Goal: Task Accomplishment & Management: Complete application form

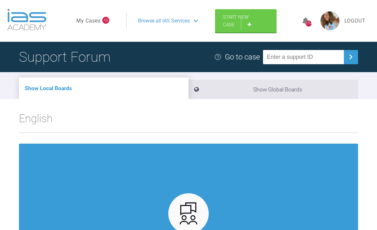
click at [251, 21] on link "Start New Case" at bounding box center [246, 20] width 62 height 23
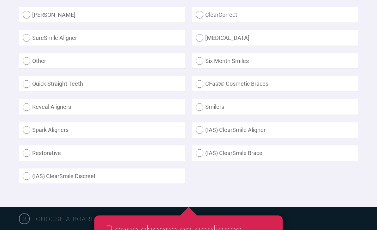
scroll to position [196, 0]
click at [203, 151] on label "(IAS) ClearSmile Brace" at bounding box center [275, 152] width 166 height 15
radio Brace "true"
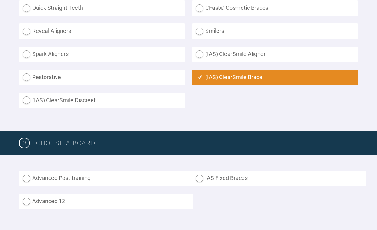
scroll to position [274, 0]
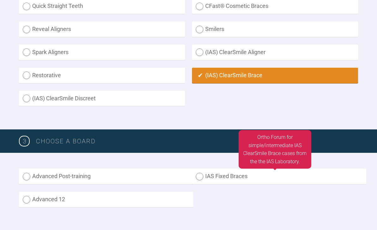
click at [202, 174] on label "IAS Fixed Braces" at bounding box center [279, 175] width 174 height 15
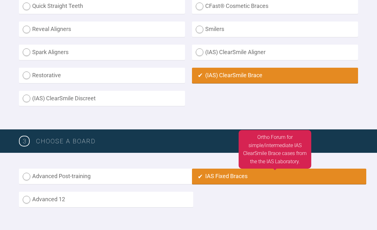
radio input "true"
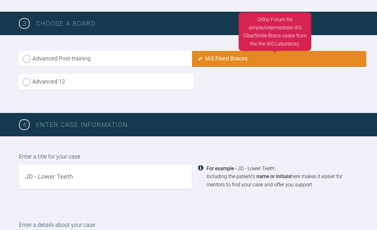
scroll to position [390, 0]
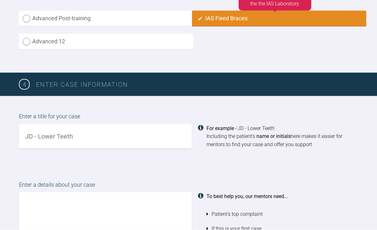
click at [146, 127] on input "text" at bounding box center [105, 136] width 173 height 24
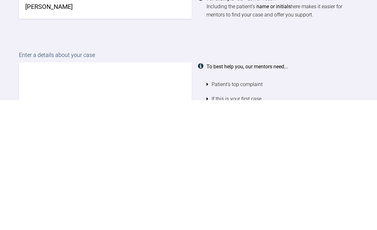
type input "[PERSON_NAME]"
click at [157, 192] on textarea at bounding box center [105, 228] width 173 height 72
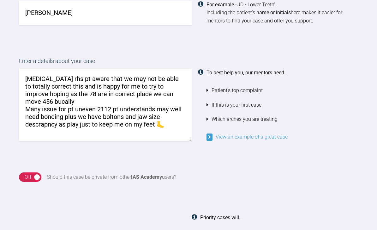
scroll to position [540, 0]
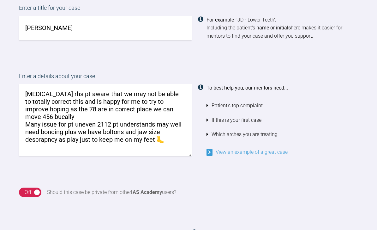
click at [23, 89] on textarea "[MEDICAL_DATA] rhs pt aware that we may not be able to totally correct this and…" at bounding box center [105, 120] width 173 height 72
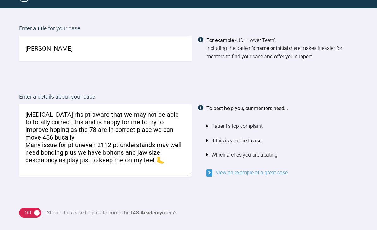
scroll to position [513, 0]
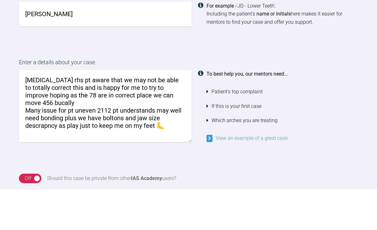
click at [21, 110] on textarea "[MEDICAL_DATA] rhs pt aware that we may not be able to totally correct this and…" at bounding box center [105, 146] width 173 height 72
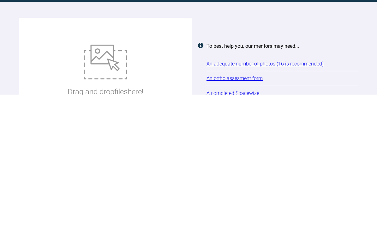
type textarea "Good evening [MEDICAL_DATA] rhs pt aware that we may not be able to totally cor…"
click at [110, 180] on img at bounding box center [106, 197] width 44 height 35
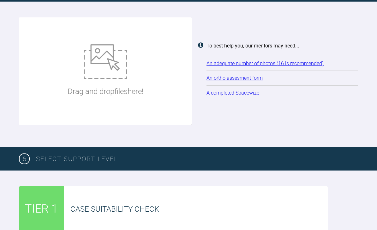
type input "C:\fakepath\DSC_4417.jpeg"
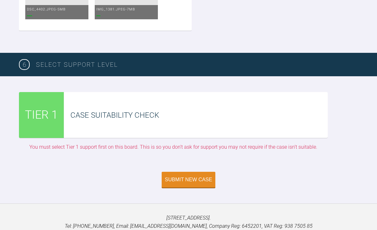
scroll to position [1476, 0]
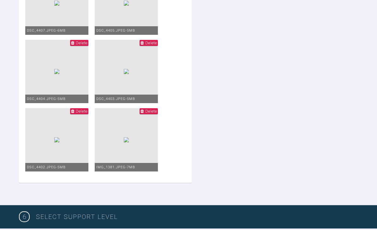
click at [157, 40] on span "Delete" at bounding box center [149, 43] width 18 height 6
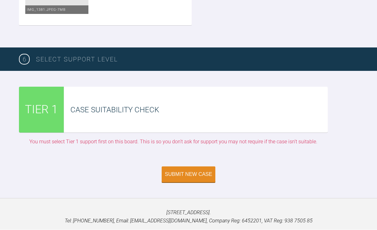
click at [194, 171] on div "Submit New Case" at bounding box center [188, 174] width 47 height 6
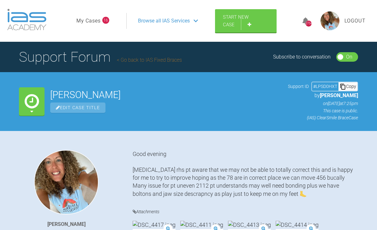
click at [250, 22] on link "Start New Case" at bounding box center [246, 20] width 62 height 23
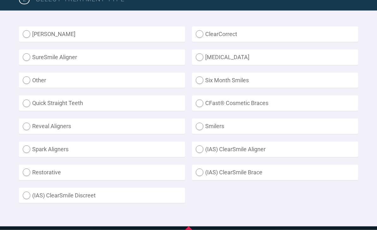
scroll to position [192, 0]
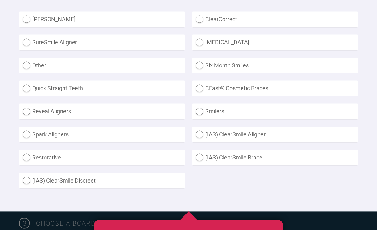
click at [201, 153] on label "(IAS) ClearSmile Brace" at bounding box center [275, 157] width 166 height 15
radio Brace "true"
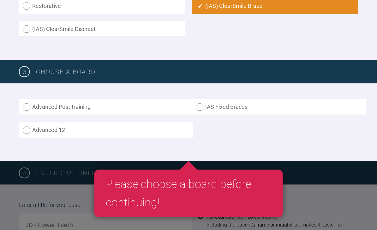
scroll to position [343, 0]
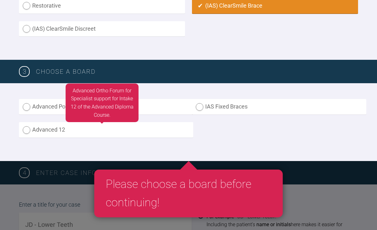
click at [114, 124] on label "Advanced 12" at bounding box center [106, 129] width 174 height 15
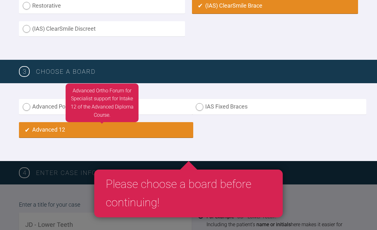
radio input "true"
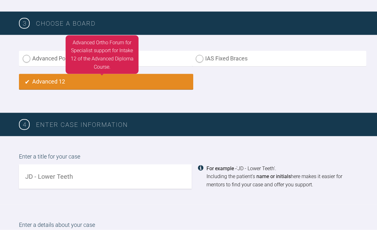
scroll to position [391, 0]
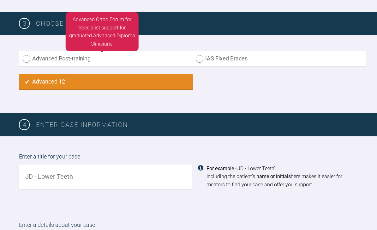
click at [21, 58] on label "Advanced Post-training" at bounding box center [106, 58] width 174 height 15
radio input "true"
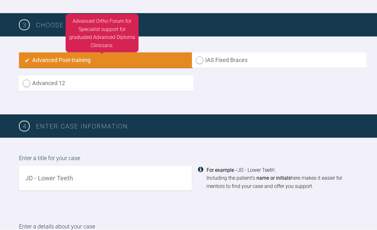
scroll to position [390, 0]
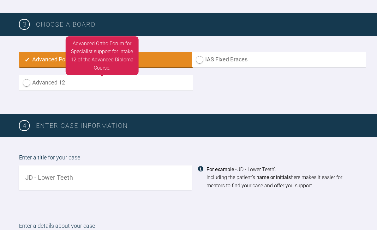
click at [27, 84] on label "Advanced 12" at bounding box center [106, 82] width 174 height 15
radio input "true"
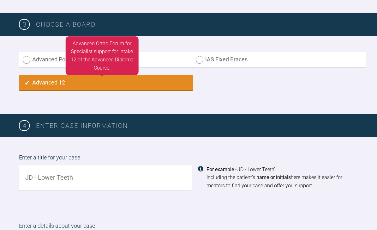
click at [29, 60] on label "Advanced Post-training" at bounding box center [106, 59] width 174 height 15
radio input "true"
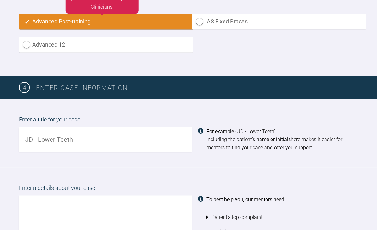
scroll to position [448, 0]
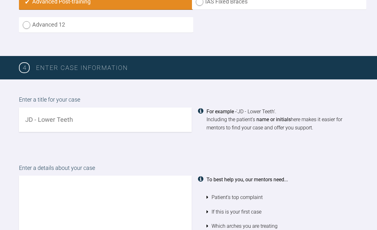
click at [129, 112] on input "text" at bounding box center [105, 119] width 173 height 24
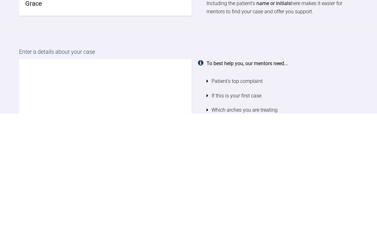
scroll to position [448, 0]
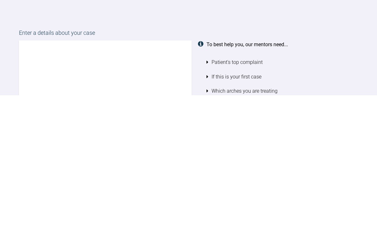
type input "Grace"
click at [139, 175] on textarea at bounding box center [105, 211] width 173 height 72
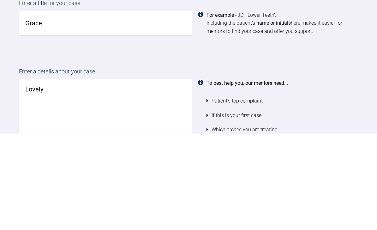
type textarea "Lovely"
click at [67, 107] on input "Grace" at bounding box center [105, 119] width 173 height 24
type input "G"
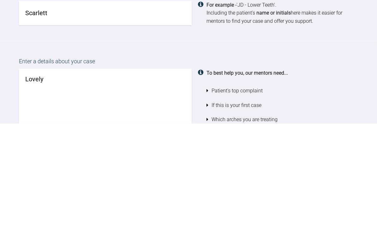
type input "Scarlett"
click at [125, 175] on textarea "Lovely" at bounding box center [105, 211] width 173 height 72
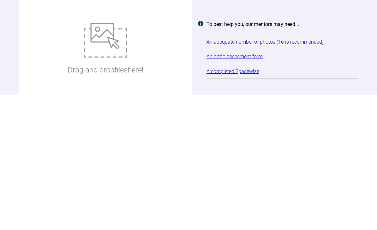
type textarea "Lovely class two case non xla"
click at [111, 158] on img at bounding box center [106, 175] width 44 height 35
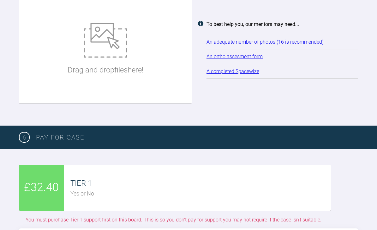
type input "C:\fakepath\DSC_4401.jpeg"
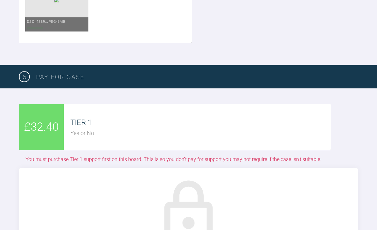
scroll to position [1391, 0]
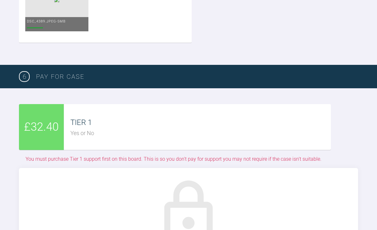
click at [280, 117] on div "TIER 1" at bounding box center [200, 122] width 260 height 12
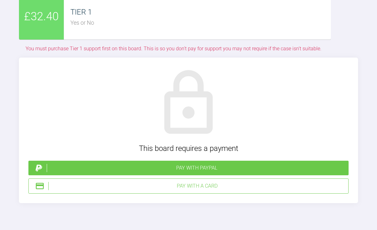
scroll to position [1505, 0]
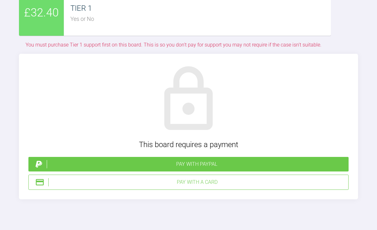
click at [245, 160] on div "Pay with PayPal" at bounding box center [196, 164] width 299 height 8
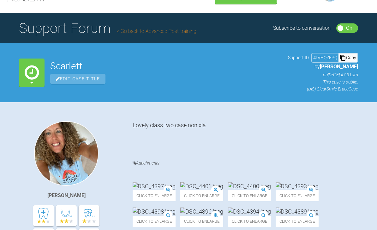
scroll to position [28, 0]
click at [171, 29] on link "Go back to Advanced Post-training" at bounding box center [157, 31] width 80 height 6
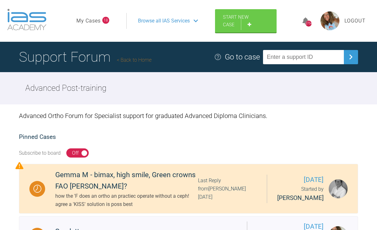
click at [176, 20] on span "Browse all IAS Services" at bounding box center [164, 21] width 52 height 8
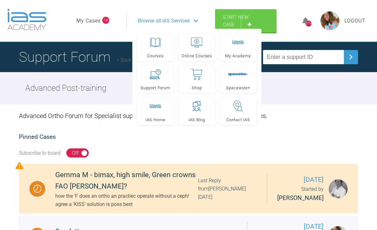
click at [194, 22] on div "Browse all IAS Services" at bounding box center [167, 21] width 71 height 16
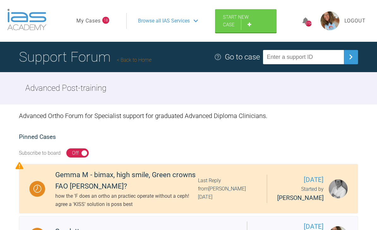
click at [93, 24] on link "My Cases" at bounding box center [88, 21] width 24 height 8
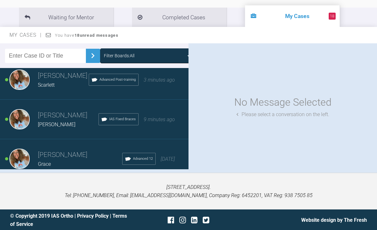
scroll to position [10, 0]
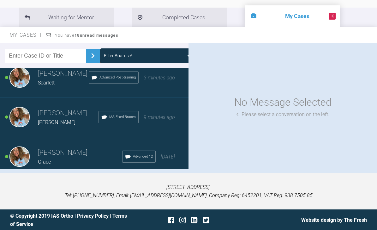
click at [165, 160] on div "[DATE]" at bounding box center [168, 156] width 14 height 8
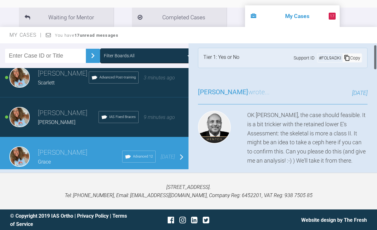
scroll to position [8, 0]
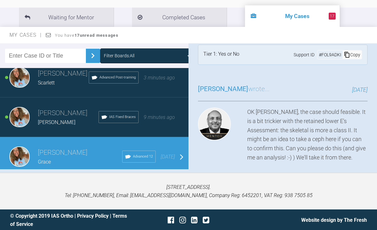
click at [85, 117] on h3 "[PERSON_NAME]" at bounding box center [68, 113] width 61 height 11
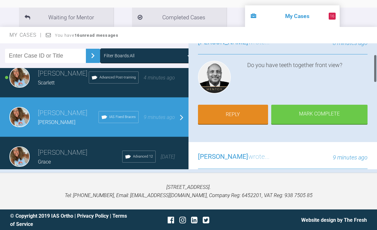
scroll to position [6, 0]
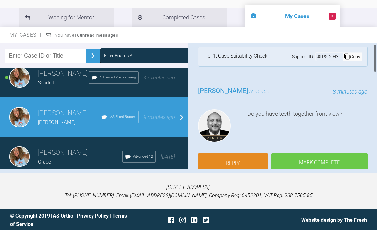
click at [246, 161] on link "Reply" at bounding box center [233, 163] width 70 height 20
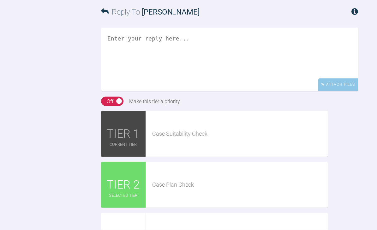
scroll to position [771, 0]
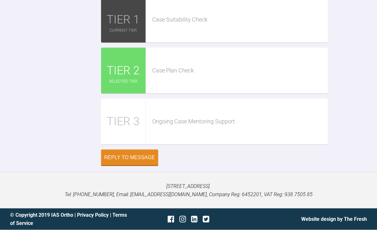
scroll to position [862, 0]
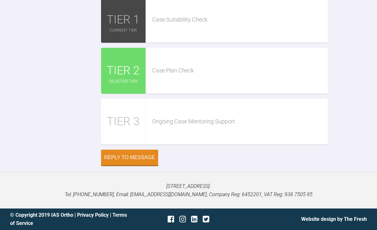
type input "C:\fakepath\DSC_4406.jpeg"
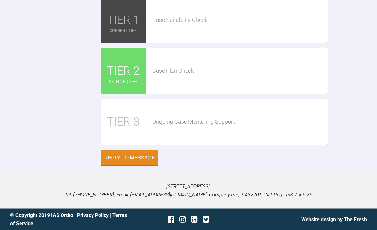
scroll to position [868, 0]
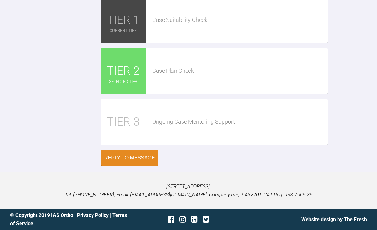
click at [139, 160] on div "Reply to Message" at bounding box center [129, 158] width 51 height 6
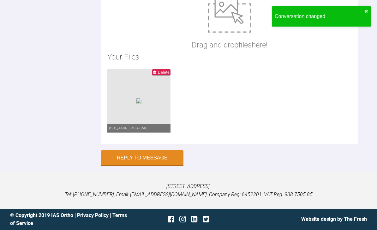
type textarea "Yep"
